Goal: Transaction & Acquisition: Purchase product/service

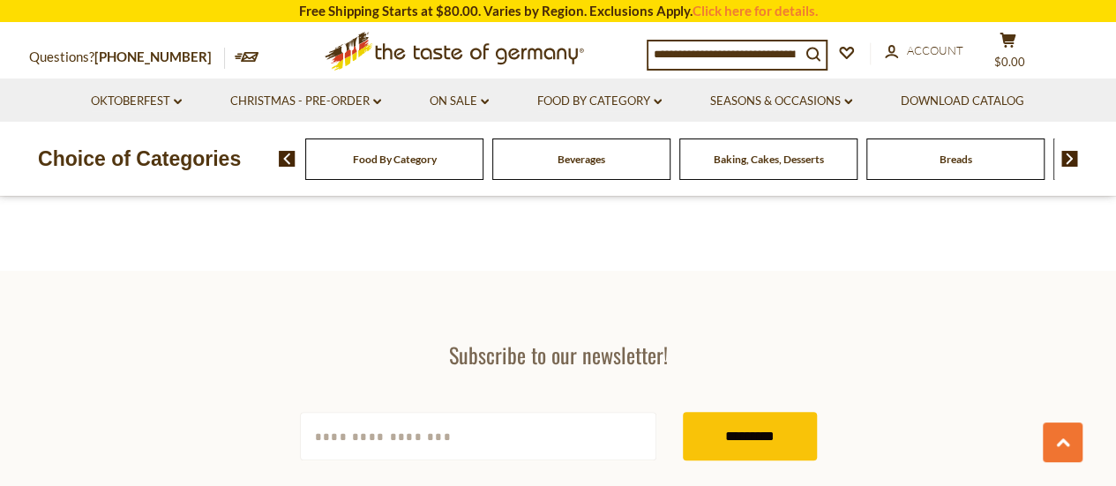
scroll to position [3730, 0]
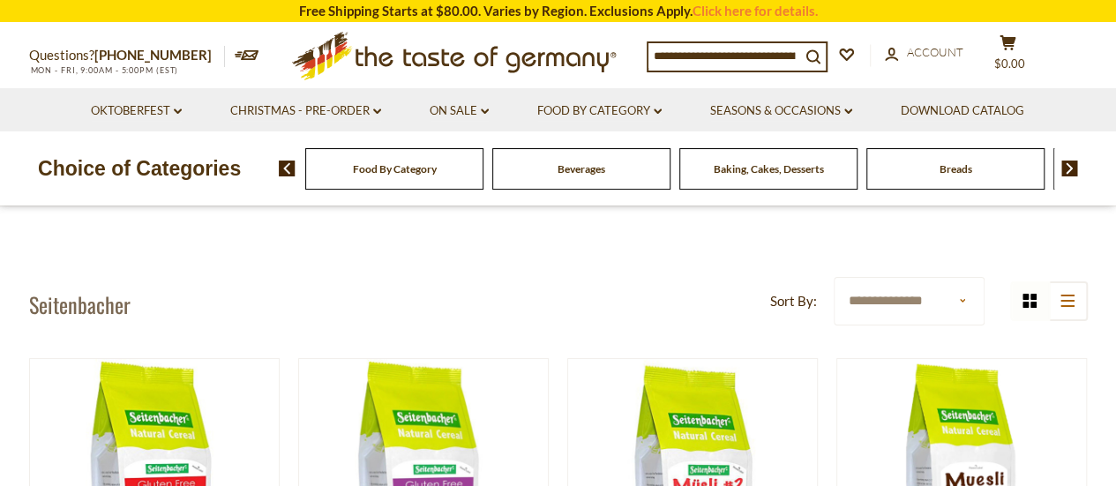
click at [579, 162] on span "Beverages" at bounding box center [582, 168] width 48 height 13
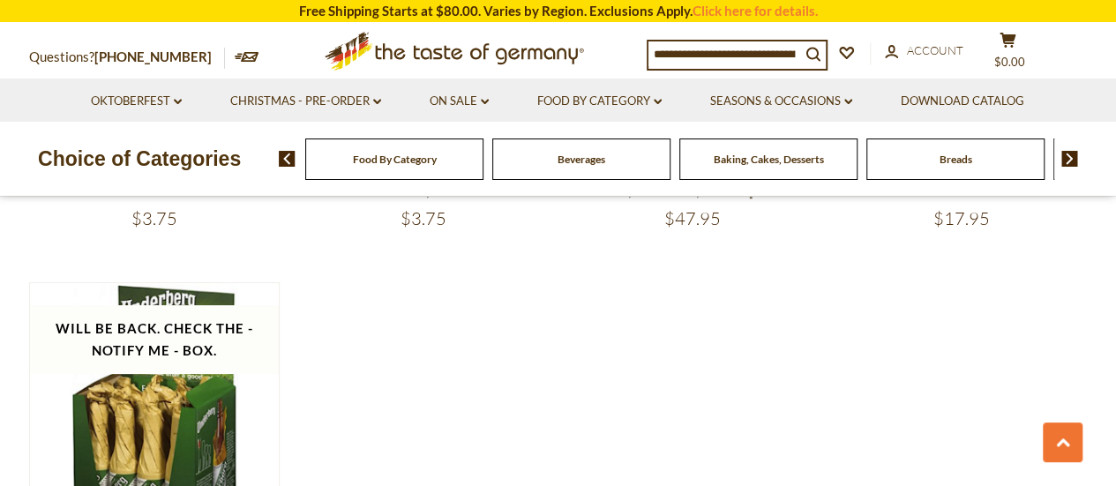
scroll to position [3450, 0]
